Goal: Task Accomplishment & Management: Manage account settings

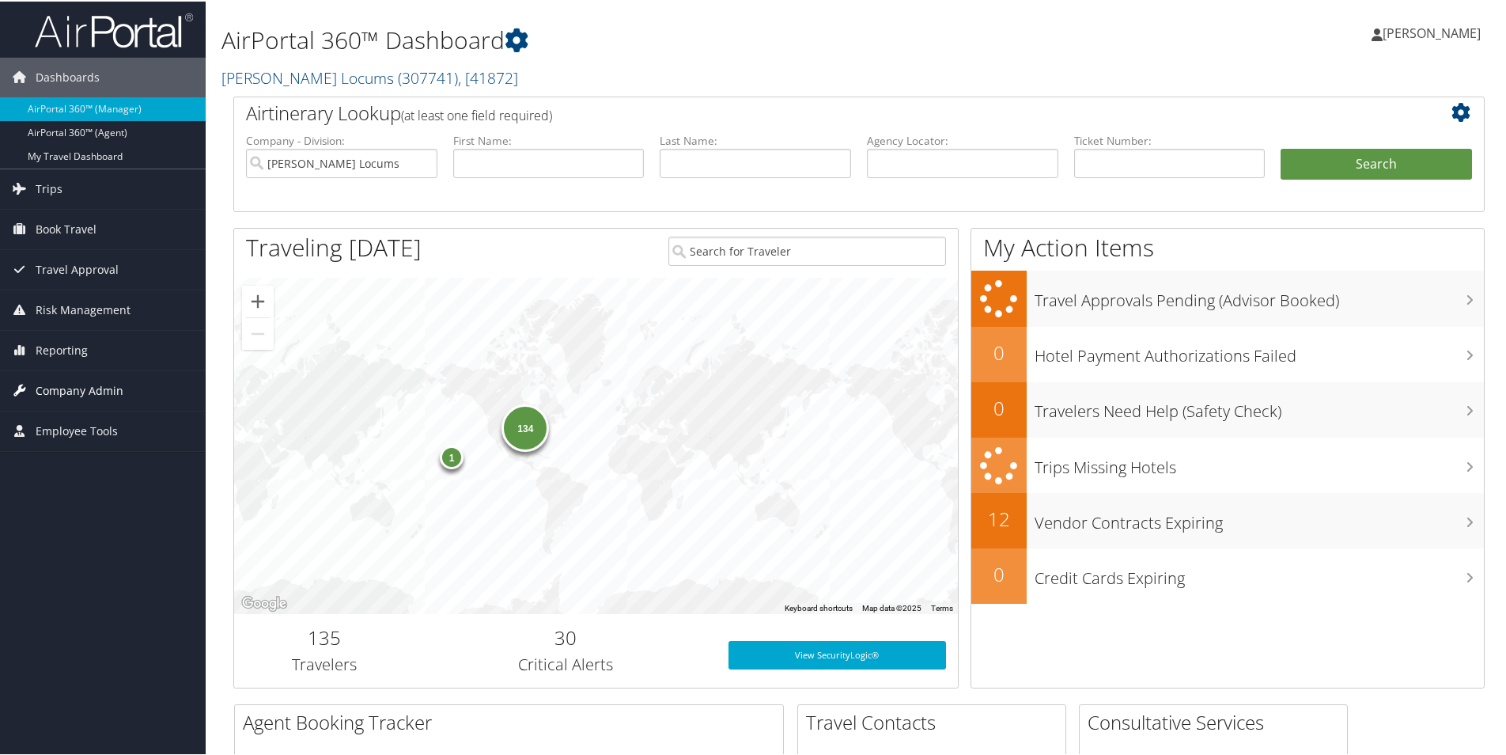
click at [67, 388] on span "Company Admin" at bounding box center [80, 389] width 88 height 40
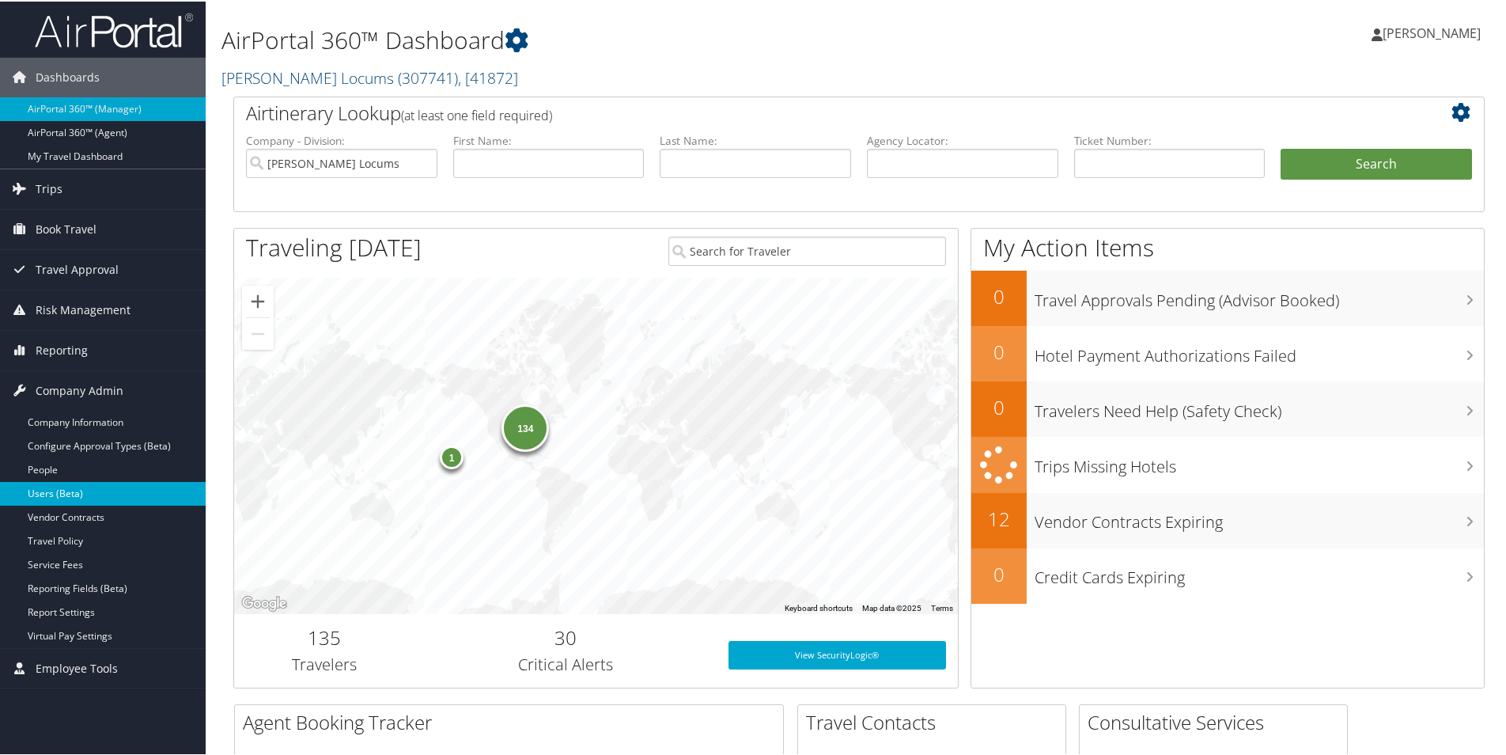
click at [51, 490] on link "Users (Beta)" at bounding box center [103, 492] width 206 height 24
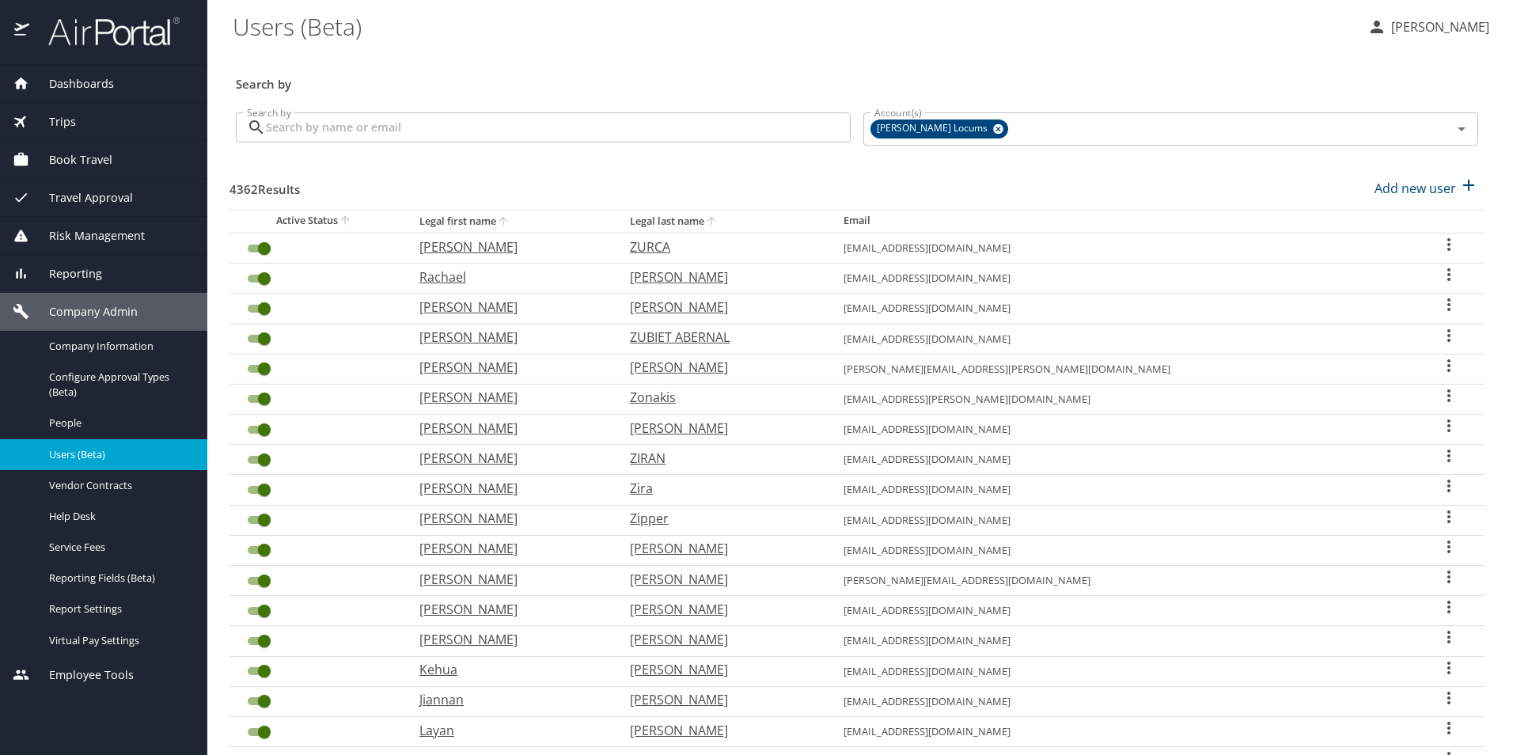
click at [312, 128] on input "Search by" at bounding box center [558, 127] width 585 height 30
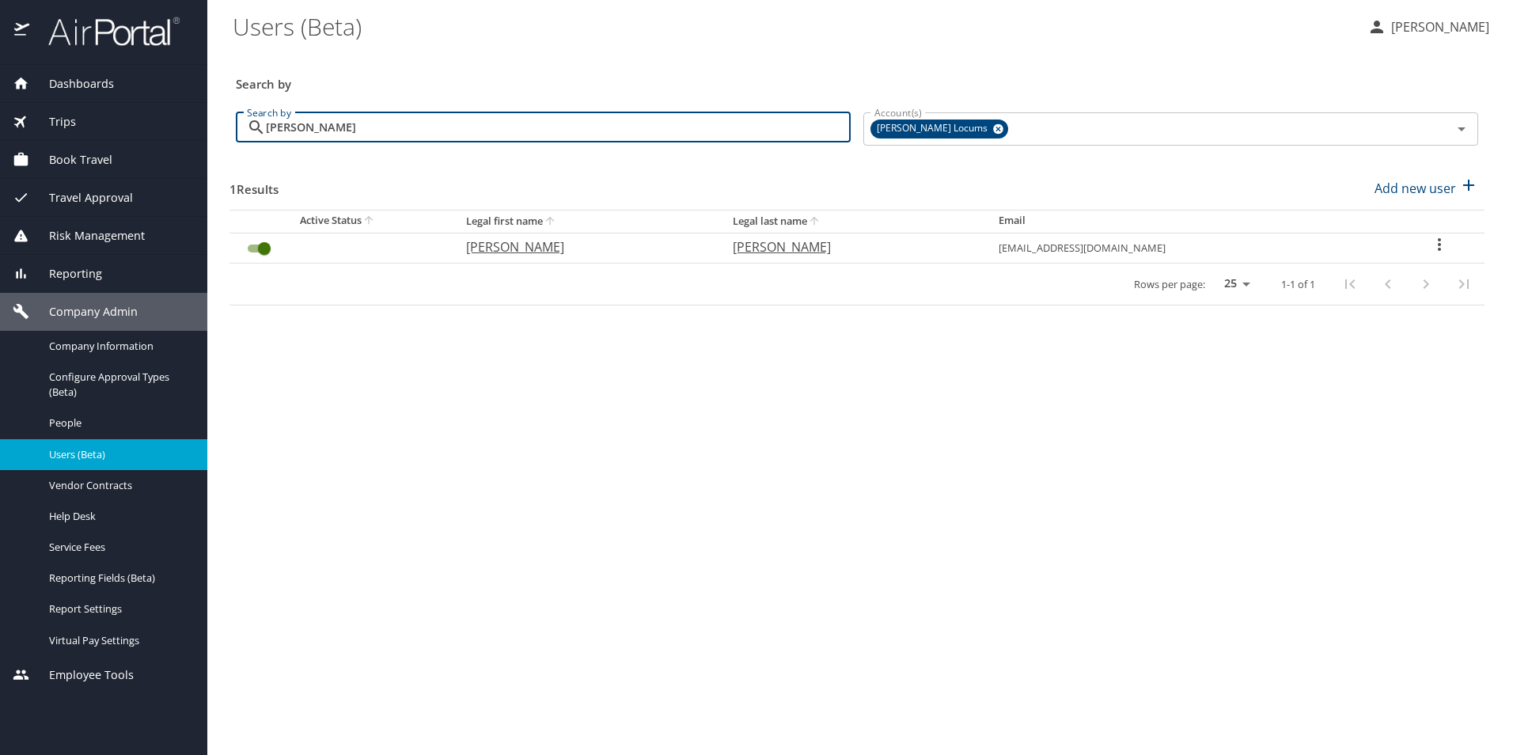
type input "Lewison"
click at [512, 242] on p "Daniel" at bounding box center [583, 246] width 234 height 19
select select "US"
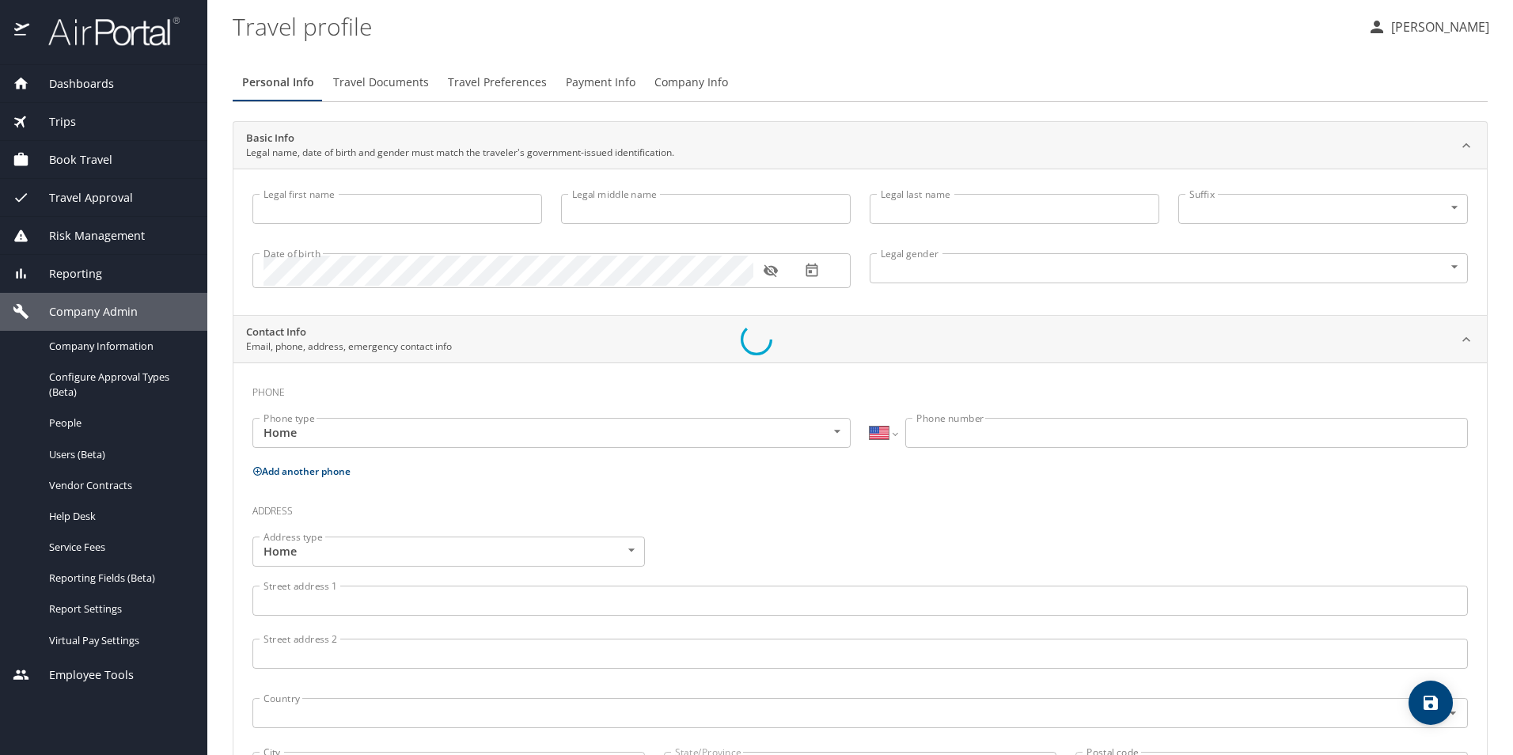
select select "US"
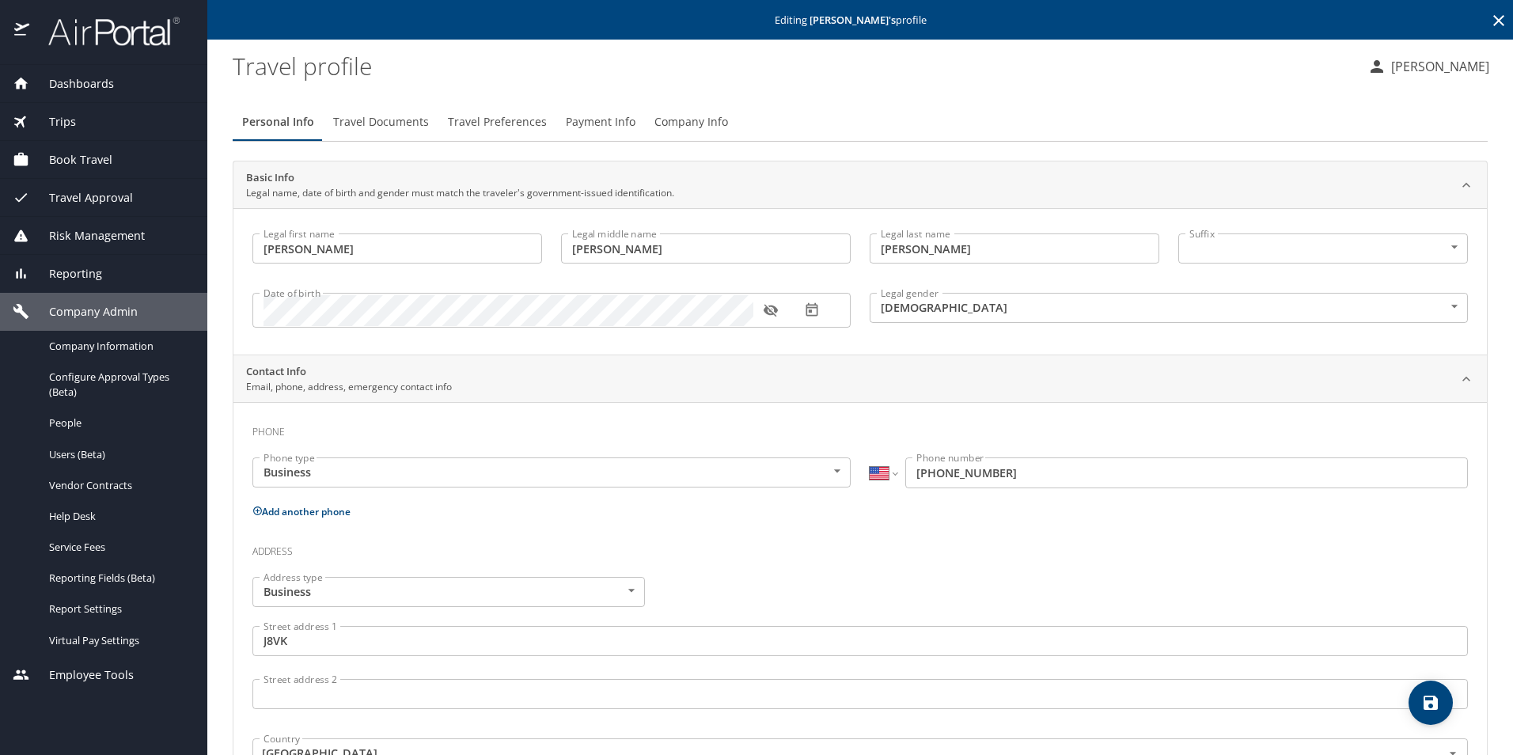
type input "Daniel"
type input "Brian"
type input "Lewison"
type input "Male"
click at [373, 123] on span "Travel Documents" at bounding box center [381, 122] width 96 height 20
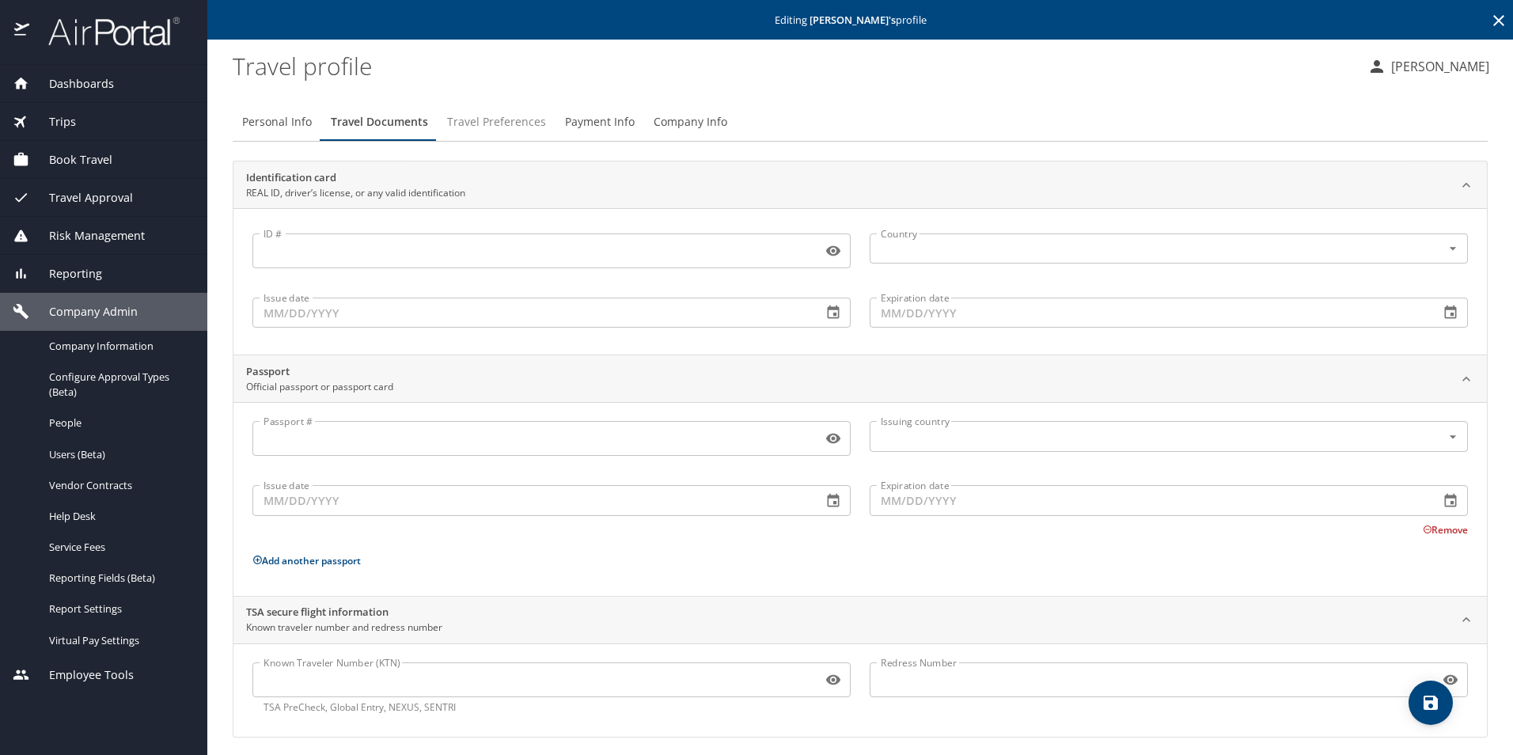
click at [502, 117] on span "Travel Preferences" at bounding box center [496, 122] width 99 height 20
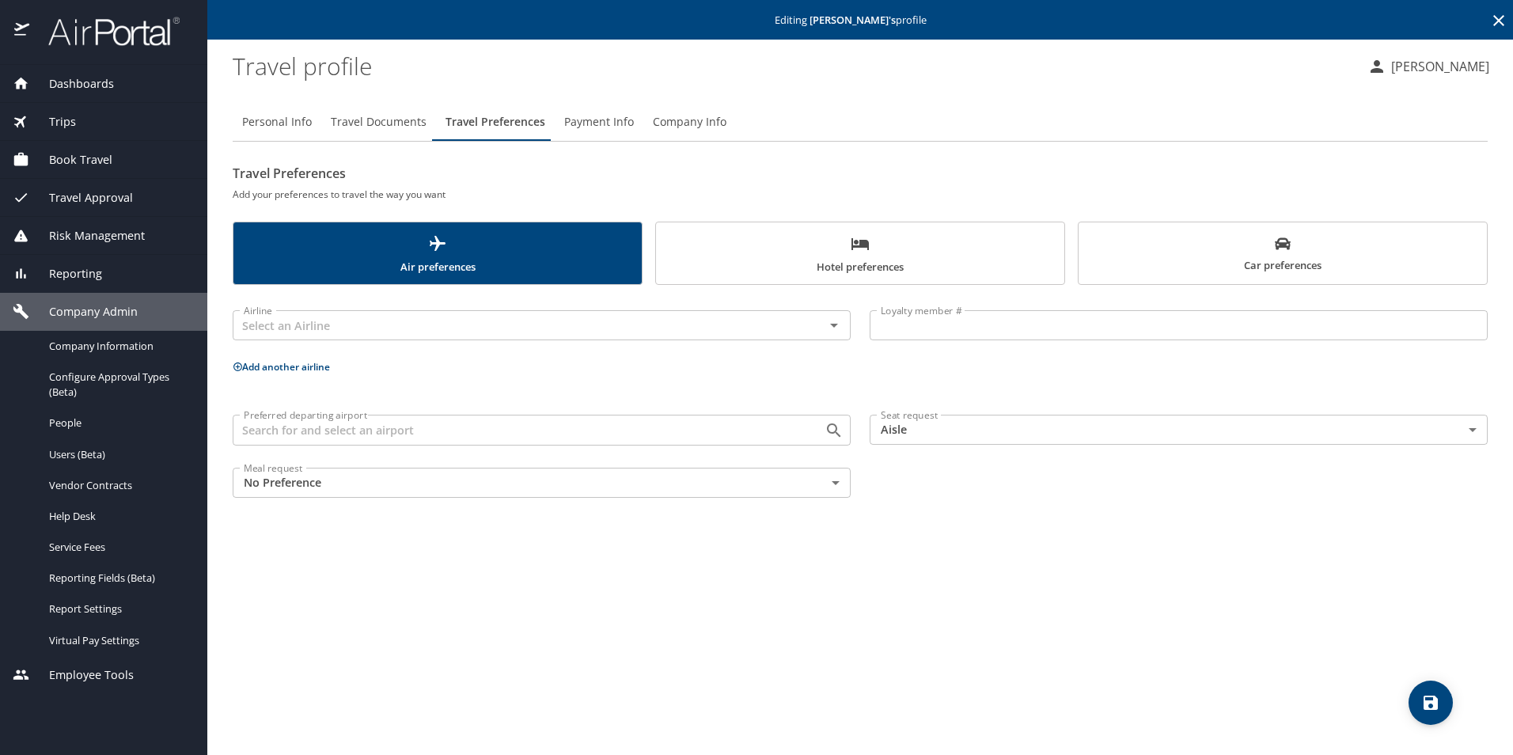
click at [657, 123] on span "Company Info" at bounding box center [690, 122] width 74 height 20
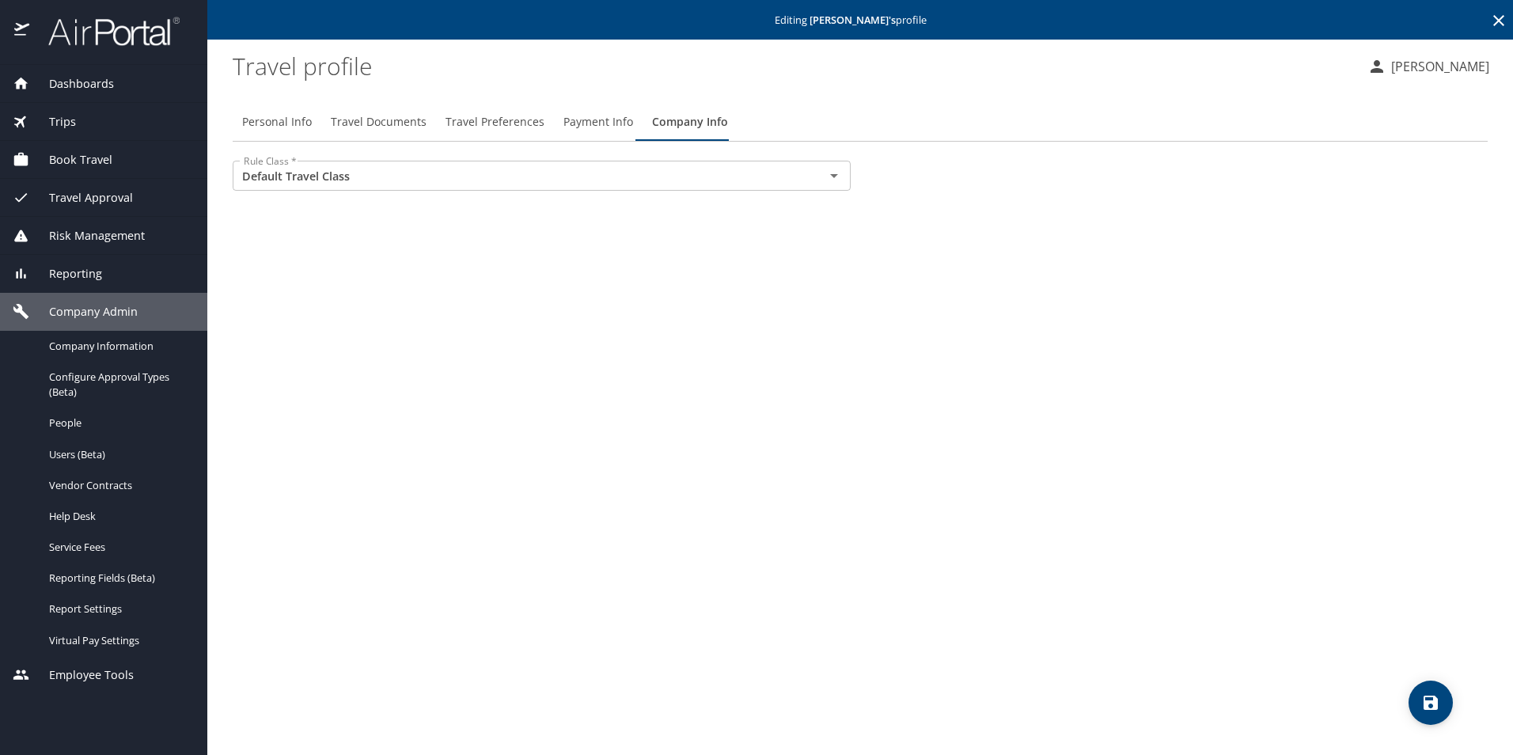
click at [263, 105] on button "Personal Info" at bounding box center [277, 122] width 89 height 38
select select "US"
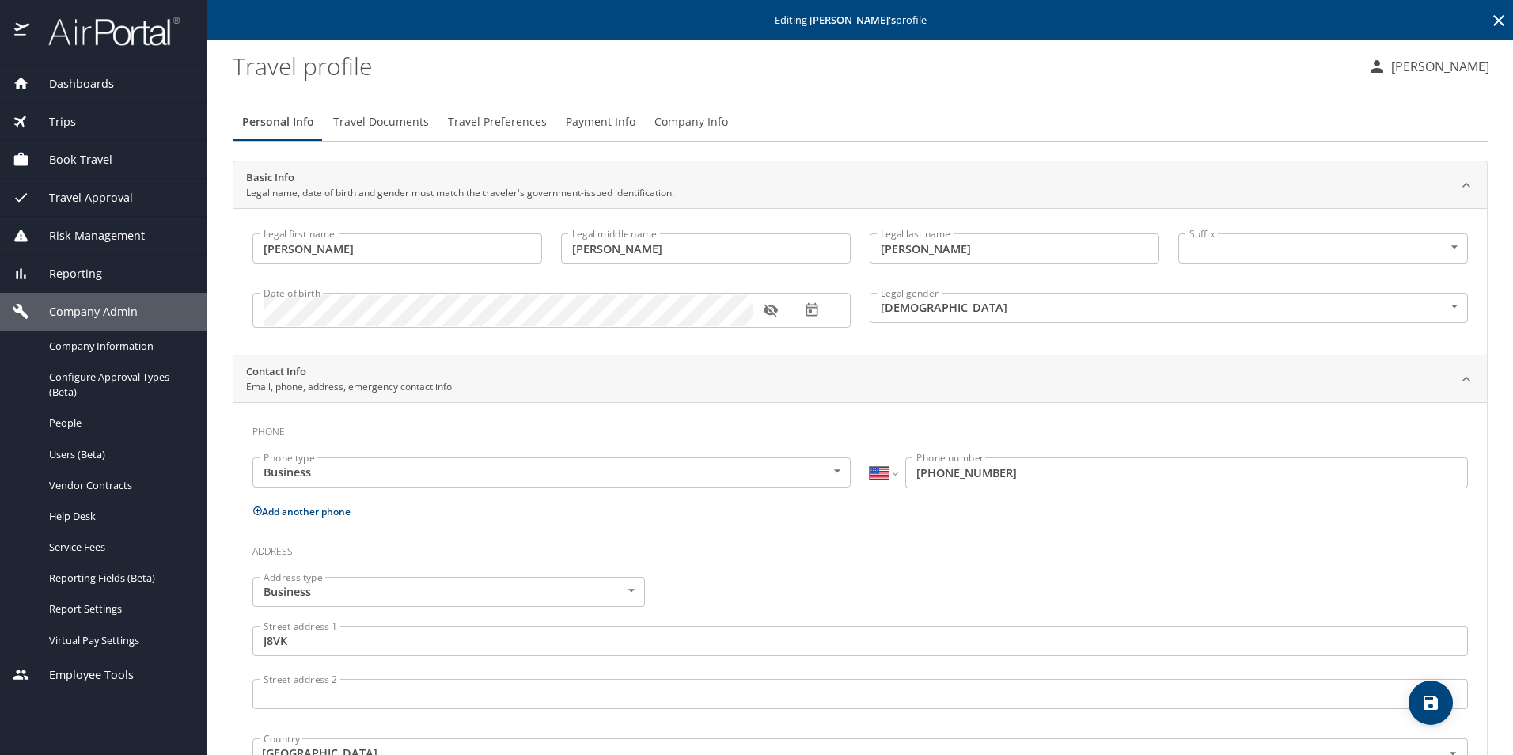
click at [275, 119] on span "Personal Info" at bounding box center [278, 122] width 72 height 20
click at [276, 121] on span "Personal Info" at bounding box center [278, 122] width 72 height 20
click at [315, 381] on p "Email, phone, address, emergency contact info" at bounding box center [349, 387] width 206 height 14
click at [278, 385] on p "Email, phone, address, emergency contact info" at bounding box center [349, 387] width 206 height 14
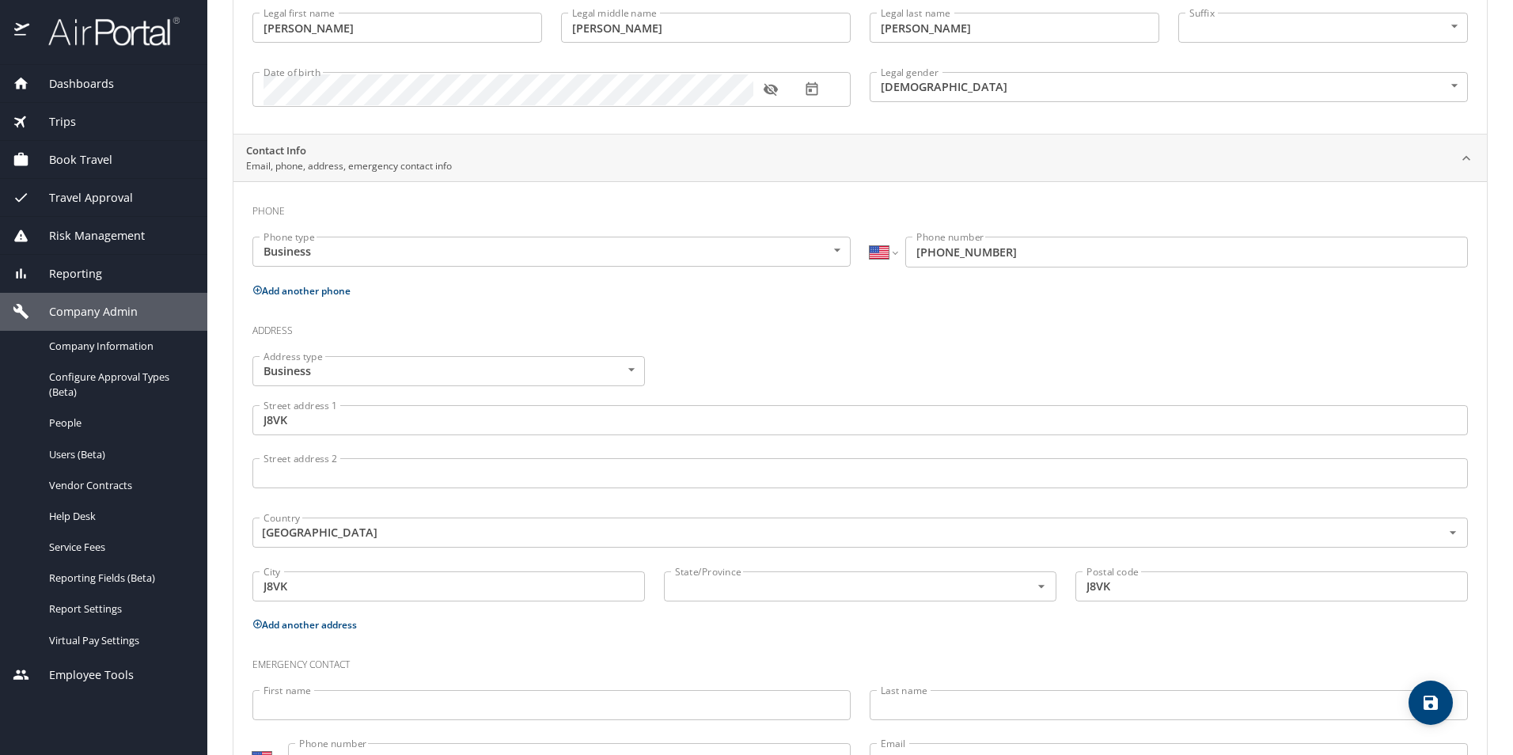
scroll to position [291, 0]
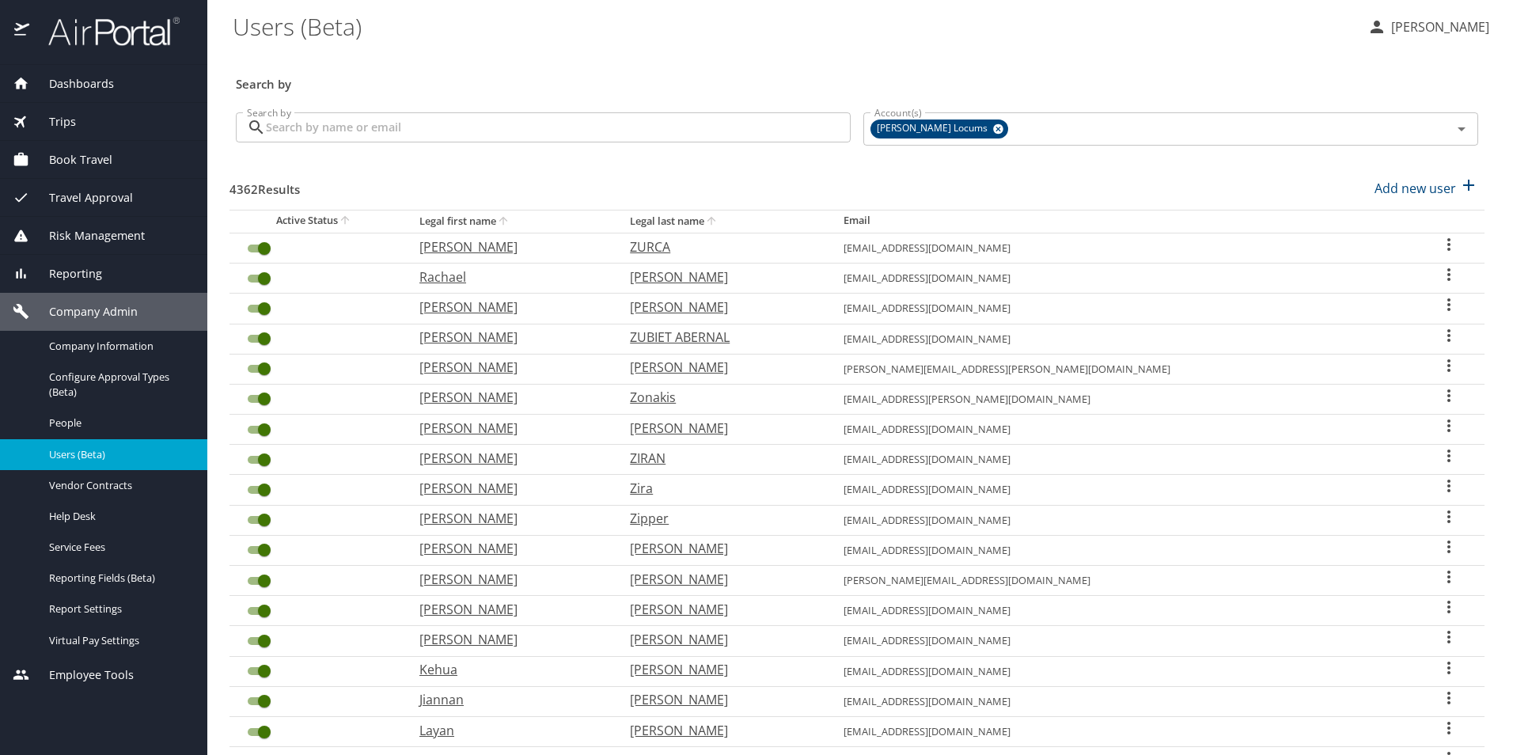
click at [371, 134] on input "Search by" at bounding box center [558, 127] width 585 height 30
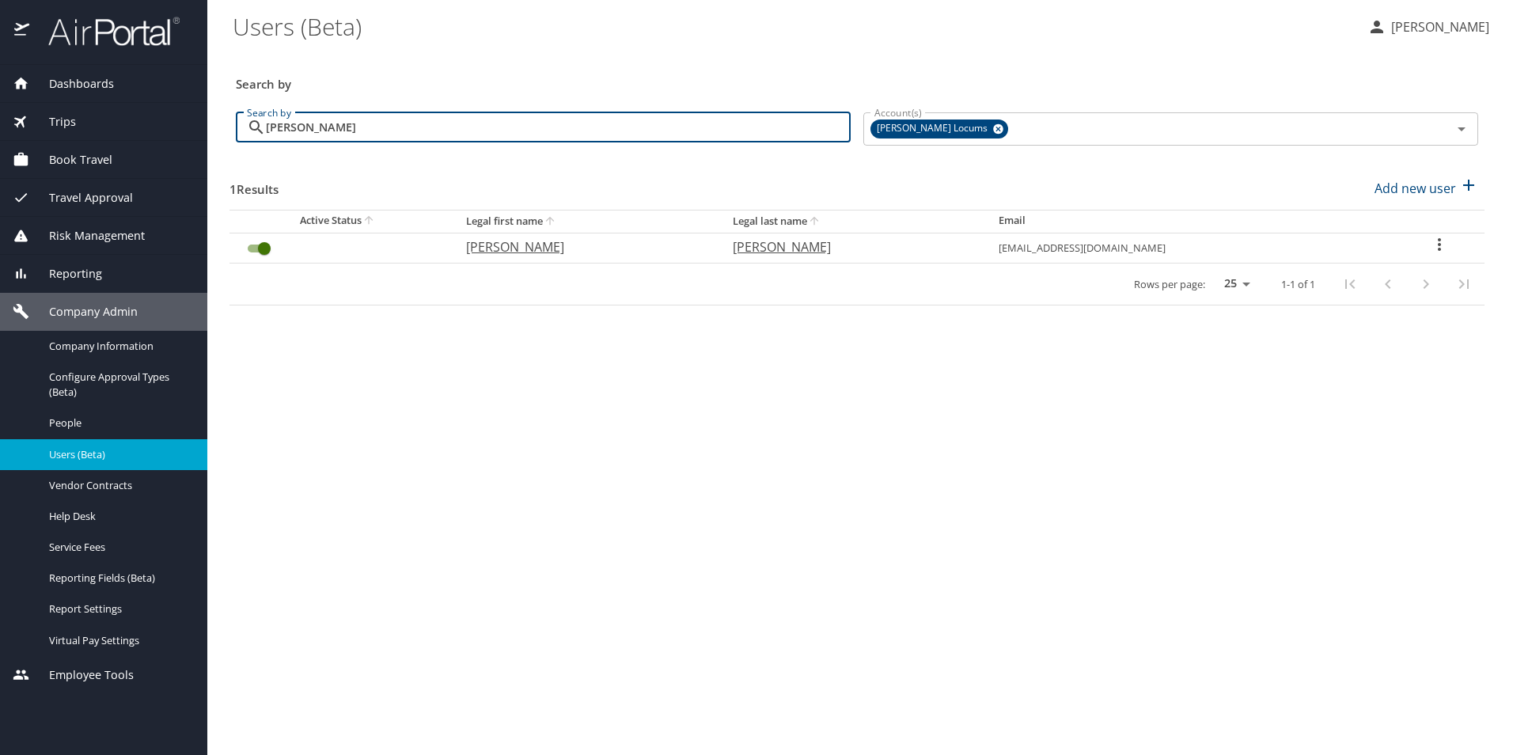
type input "lewison"
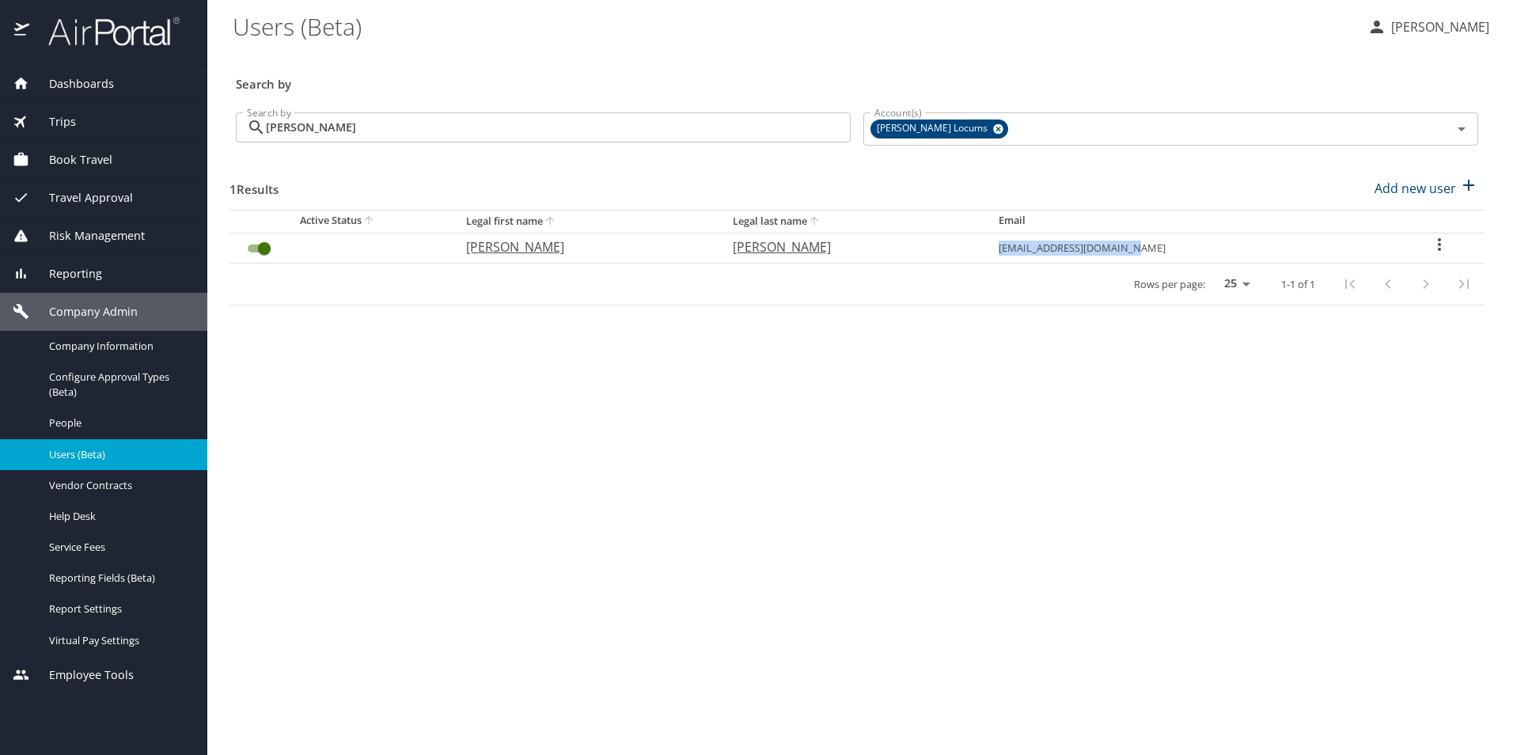
drag, startPoint x: 1188, startPoint y: 248, endPoint x: 1051, endPoint y: 248, distance: 137.6
click at [1051, 248] on td "d2dlewison@sio.midco.net" at bounding box center [1189, 248] width 407 height 30
